Goal: Task Accomplishment & Management: Manage account settings

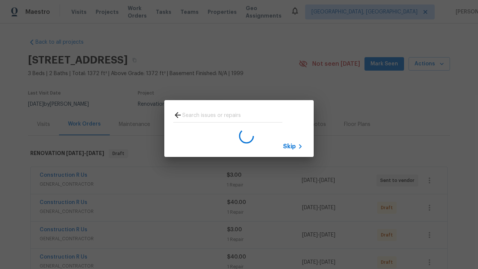
click at [289, 146] on span "Skip" at bounding box center [289, 146] width 13 height 7
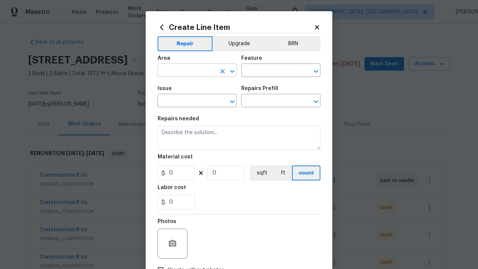
click at [187, 71] on input "text" at bounding box center [187, 71] width 58 height 12
type input "Bedroom"
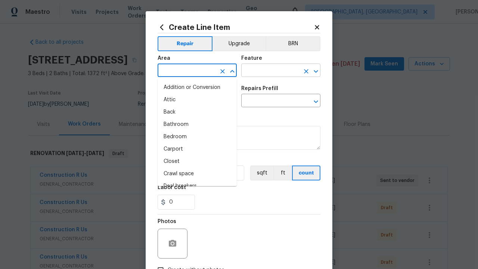
click at [197, 137] on li "Bedroom" at bounding box center [197, 137] width 79 height 12
type input "Bedroom"
click at [270, 71] on input "text" at bounding box center [270, 71] width 58 height 12
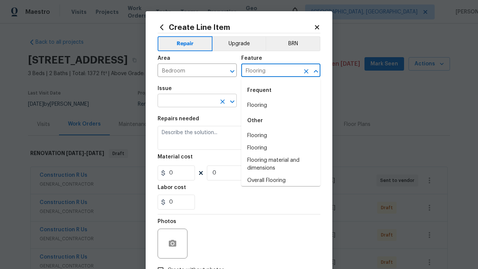
click at [281, 105] on li "Flooring" at bounding box center [280, 105] width 79 height 12
type input "Flooring"
click at [187, 101] on input "text" at bounding box center [187, 102] width 58 height 12
type input "Wallpaper"
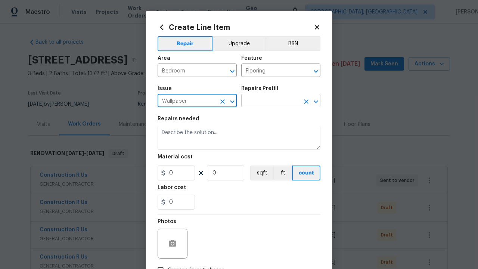
type input "Wallpaper"
click at [270, 101] on input "text" at bounding box center [270, 102] width 58 height 12
type input "Remove"
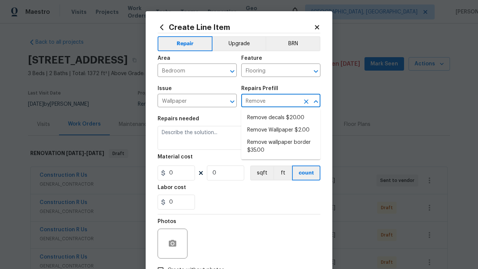
click at [281, 118] on li "Remove decals $20.00" at bounding box center [280, 118] width 79 height 12
type input "Walls and Ceiling"
type input "Remove decals $20.00"
type textarea "Remove decals from door/wall/ceiling"
type input "20"
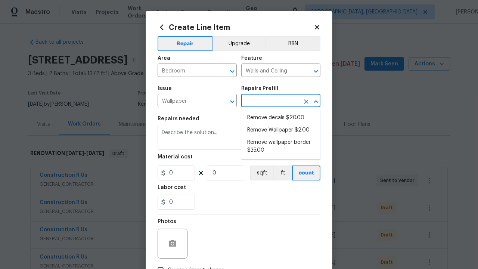
type input "1"
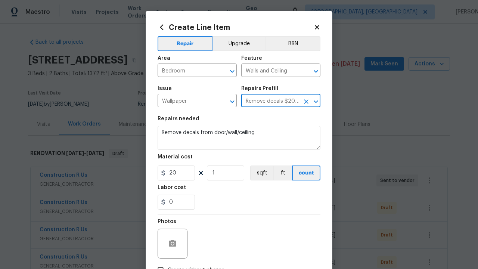
type input "Remove decals $20.00"
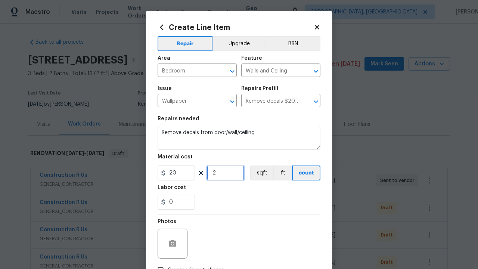
type input "2"
click at [261, 173] on button "sqft" at bounding box center [261, 172] width 23 height 15
click at [161, 263] on input "Create without photos" at bounding box center [160, 270] width 14 height 14
checkbox input "true"
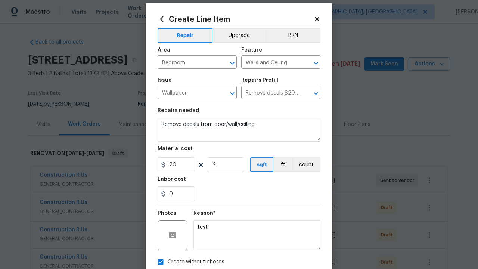
type textarea "test"
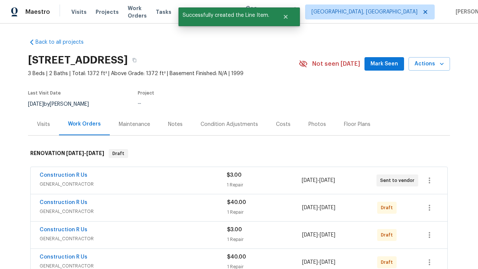
checkbox input "true"
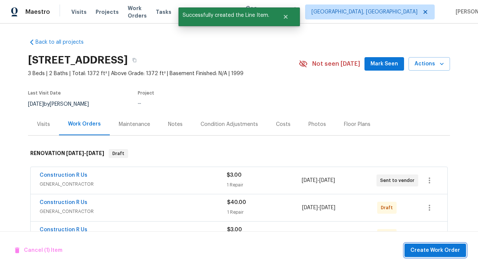
click at [436, 250] on span "Create Work Order" at bounding box center [435, 250] width 50 height 9
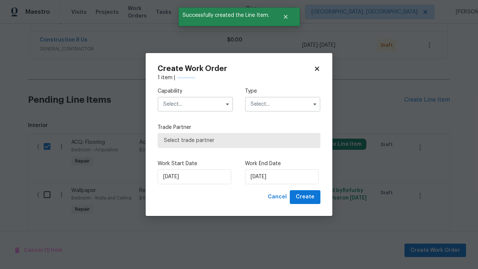
click at [195, 104] on input "text" at bounding box center [195, 104] width 75 height 15
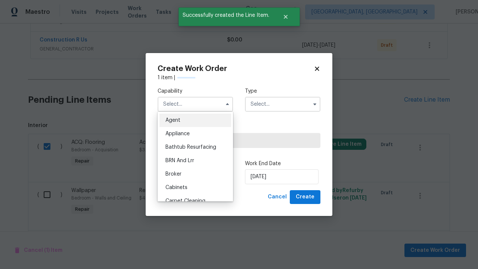
type input "General Contractor"
click at [283, 104] on input "text" at bounding box center [282, 104] width 75 height 15
type input "Renovation"
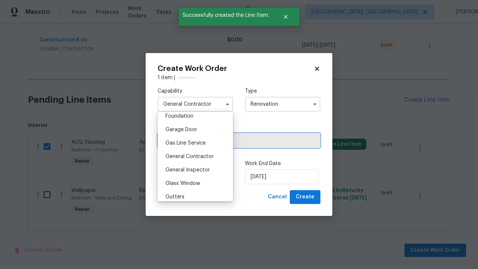
click at [233, 140] on span "Select trade partner" at bounding box center [239, 140] width 150 height 7
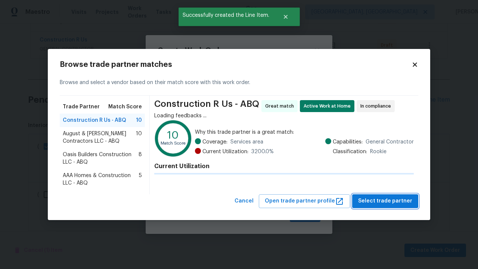
click at [387, 201] on span "Select trade partner" at bounding box center [385, 200] width 54 height 9
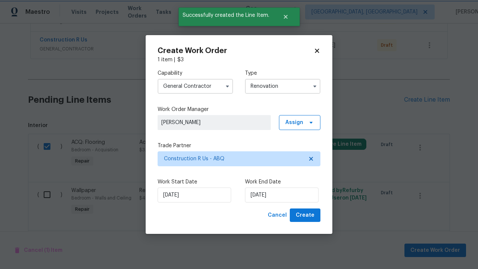
click at [306, 215] on span "Create" at bounding box center [305, 215] width 19 height 9
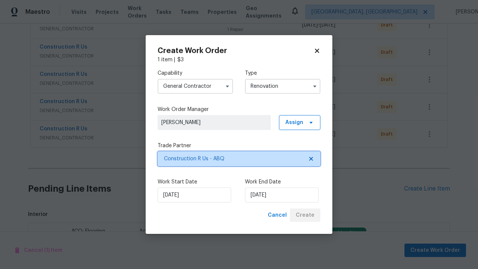
scroll to position [980, 0]
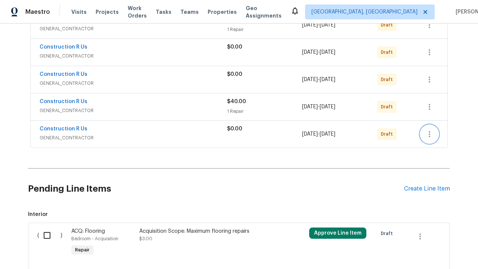
click at [429, 137] on icon "button" at bounding box center [429, 134] width 1 height 6
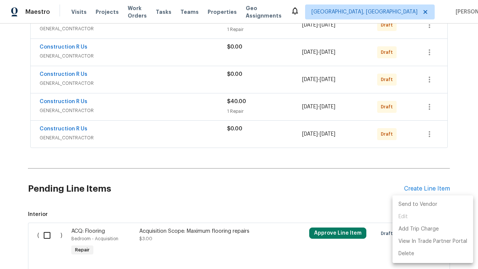
scroll to position [793, 0]
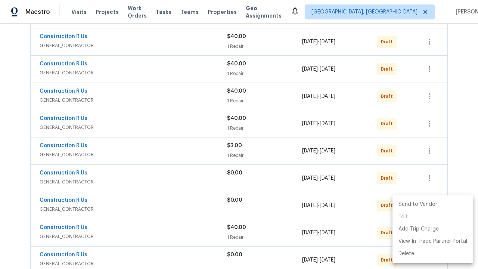
click at [432, 204] on li "Send to Vendor" at bounding box center [432, 204] width 81 height 12
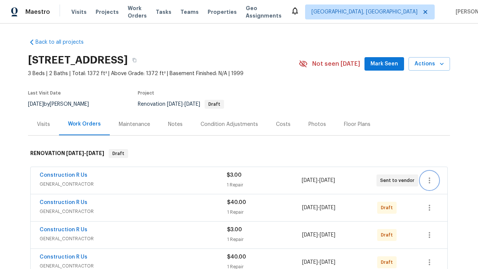
click at [429, 180] on icon "button" at bounding box center [429, 180] width 1 height 6
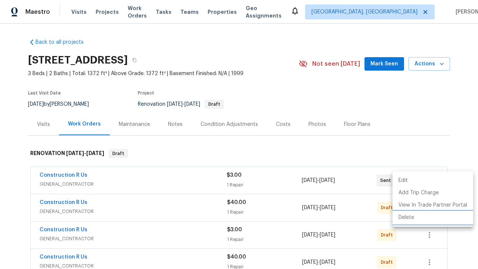
click at [432, 217] on li "Delete" at bounding box center [432, 217] width 81 height 12
